Goal: Find specific page/section: Find specific page/section

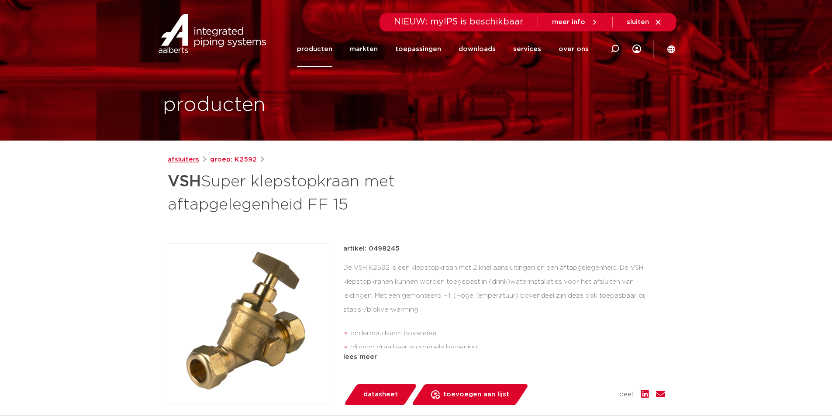
click at [189, 159] on link "afsluiters" at bounding box center [183, 160] width 31 height 10
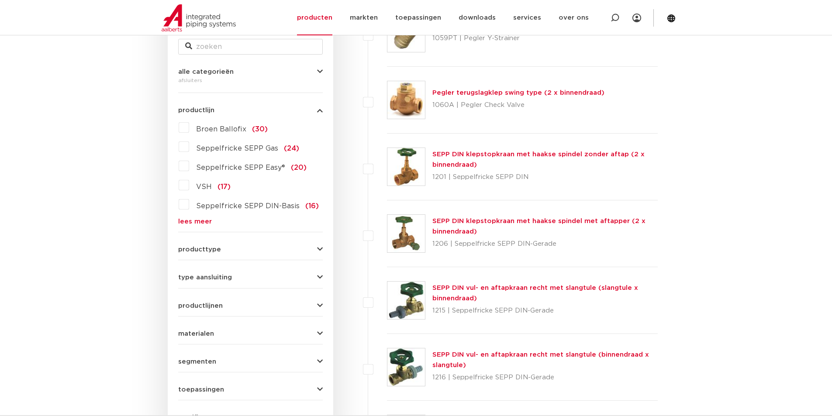
scroll to position [175, 0]
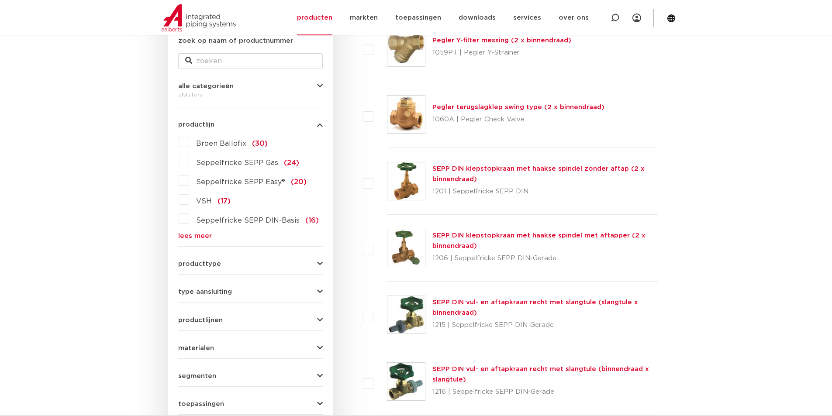
click at [189, 198] on label "VSH (17)" at bounding box center [209, 200] width 41 height 14
click at [0, 0] on input "VSH (17)" at bounding box center [0, 0] width 0 height 0
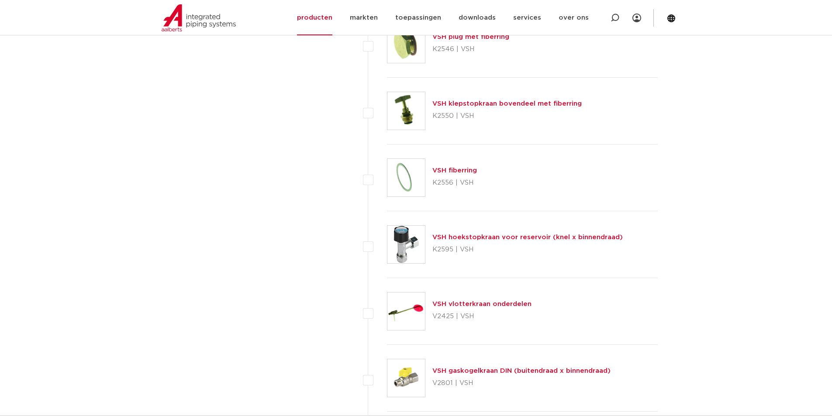
scroll to position [803, 0]
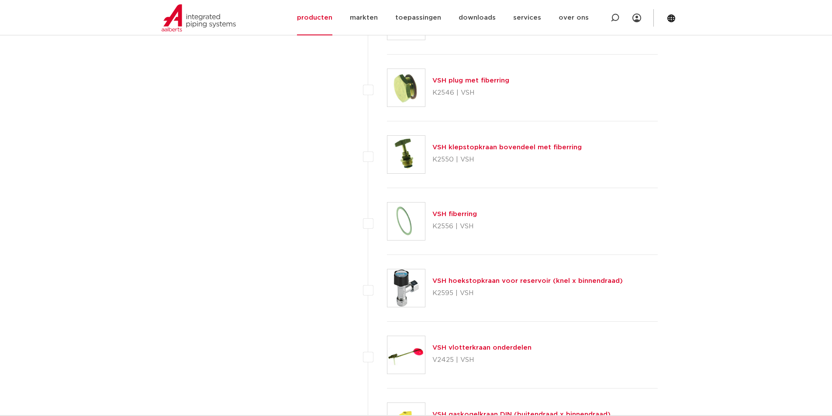
click at [446, 147] on link "VSH klepstopkraan bovendeel met fiberring" at bounding box center [506, 147] width 149 height 7
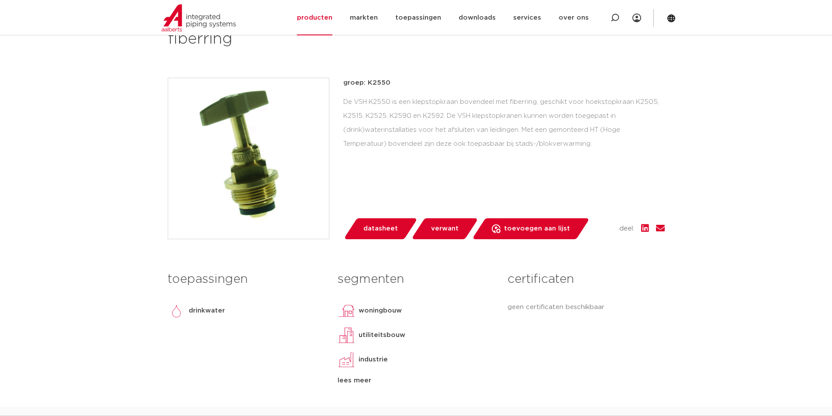
scroll to position [107, 0]
